Goal: Transaction & Acquisition: Book appointment/travel/reservation

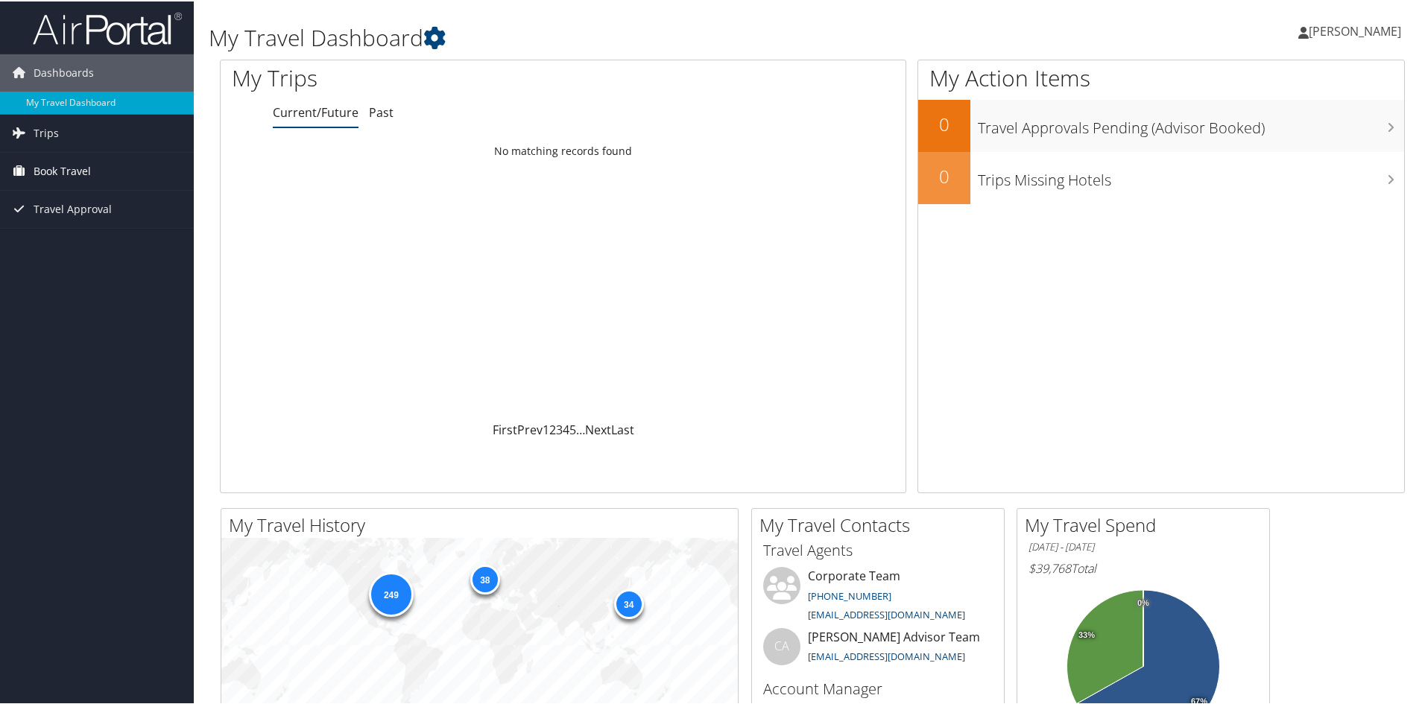
click at [48, 165] on span "Book Travel" at bounding box center [62, 169] width 57 height 37
click at [78, 241] on link "Book/Manage Online Trips" at bounding box center [97, 244] width 194 height 22
